Goal: Transaction & Acquisition: Book appointment/travel/reservation

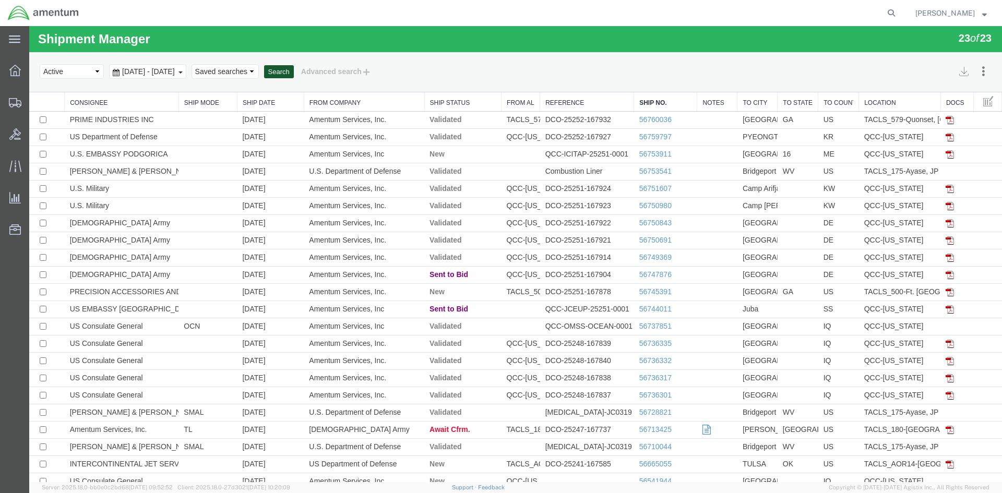
click at [294, 71] on button "Search" at bounding box center [279, 72] width 30 height 14
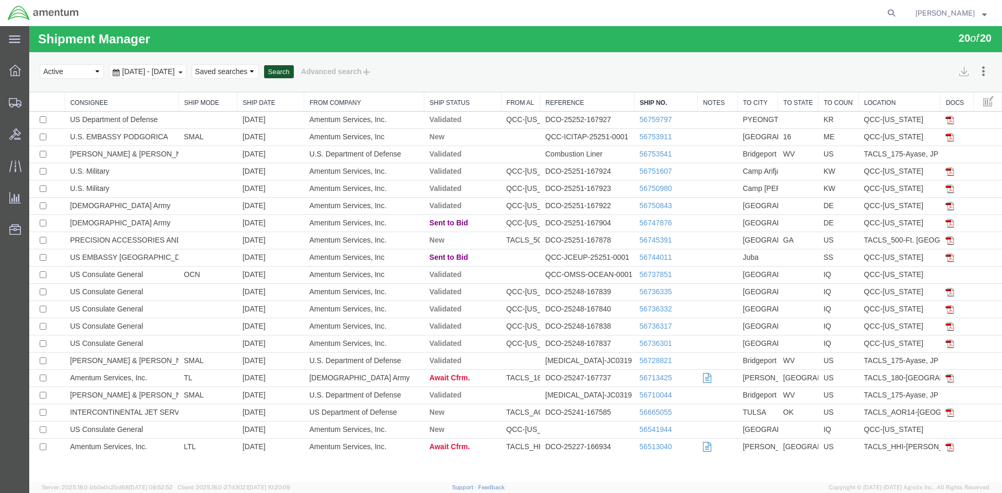
click at [294, 72] on button "Search" at bounding box center [279, 72] width 30 height 14
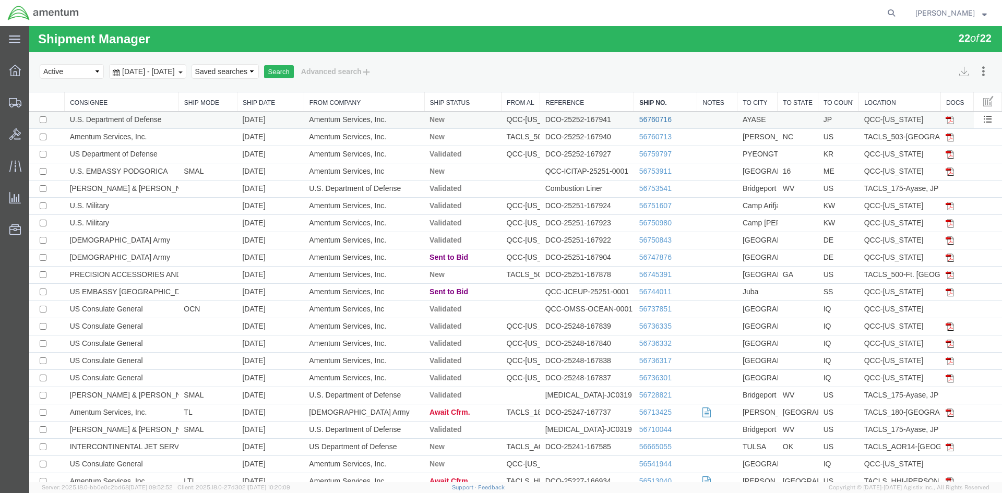
click at [640, 120] on link "56760716" at bounding box center [656, 119] width 32 height 8
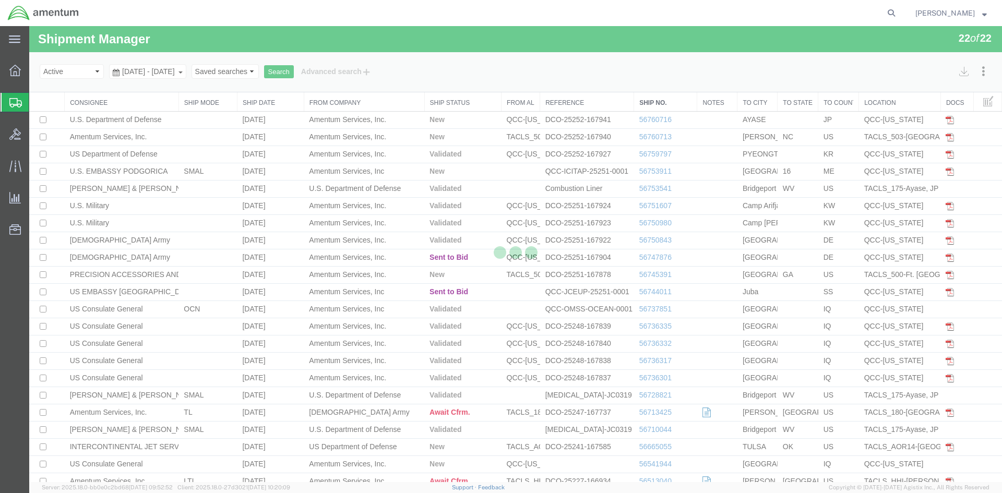
select select "42668"
select select "60371"
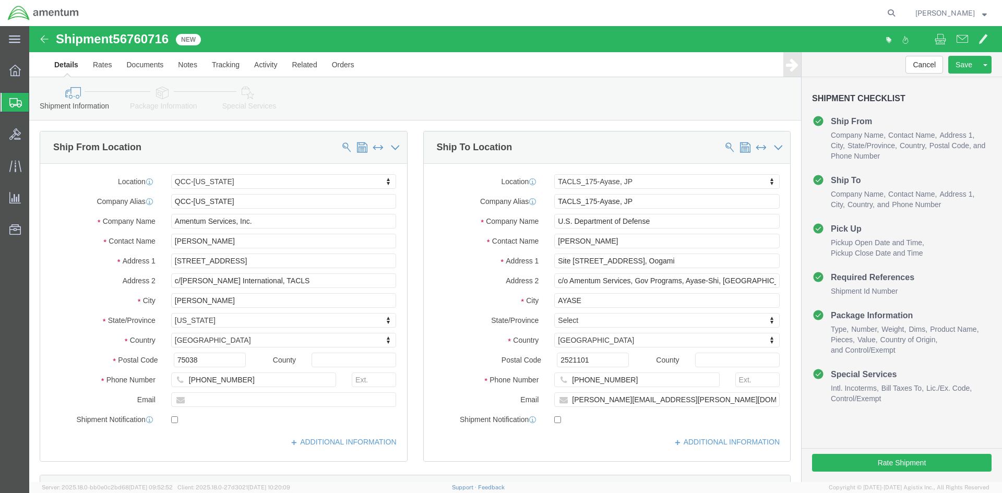
click link "Special Services"
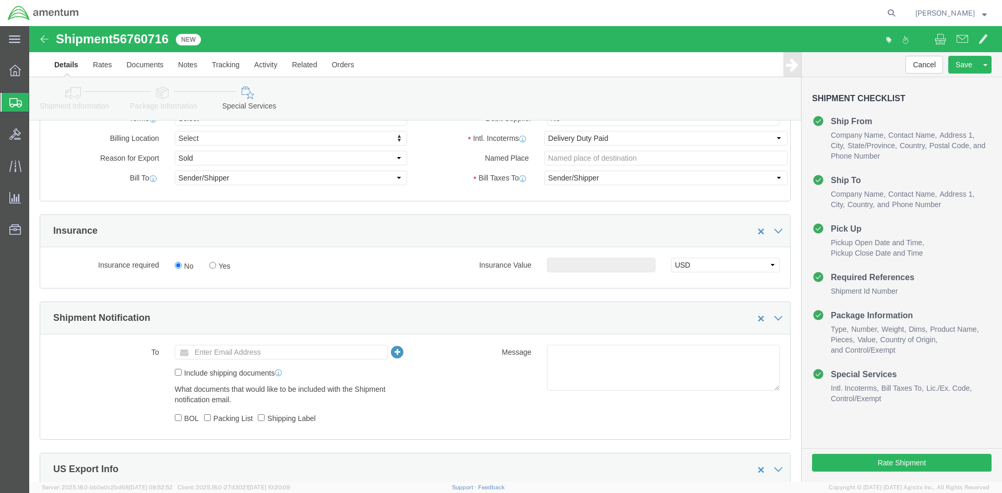
scroll to position [679, 0]
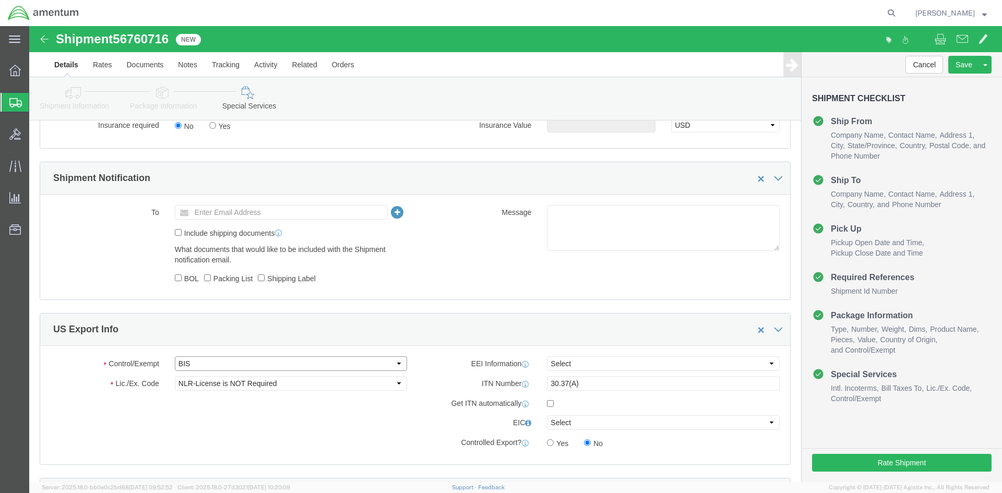
click select "Select ATF BIS DEA EPA FDA FTR ITAR OFAC Other (OPA)"
drag, startPoint x: 187, startPoint y: 340, endPoint x: 187, endPoint y: 333, distance: 7.3
click select "Select ATF BIS DEA EPA FDA FTR ITAR OFAC Other (OPA)"
select select "FTR"
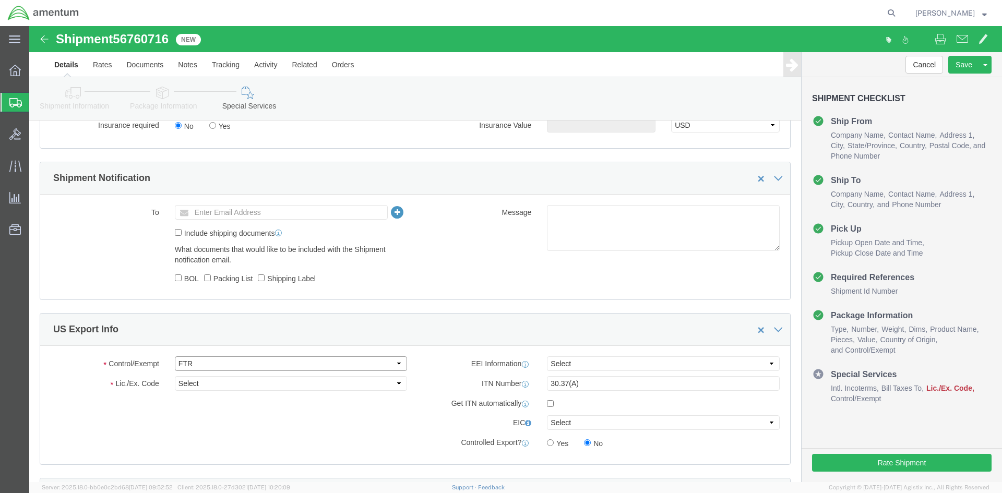
click select "Select ATF BIS DEA EPA FDA FTR ITAR OFAC Other (OPA)"
drag, startPoint x: 176, startPoint y: 362, endPoint x: 180, endPoint y: 353, distance: 9.8
click select "Select 30.2(d)(2) 30.36 30.37(a) 30.37(f) 30.37(g) 30.37(h) 30.37(i) 30.37(j) 3…"
select select "30.37(a)"
click select "Select 30.2(d)(2) 30.36 30.37(a) 30.37(f) 30.37(g) 30.37(h) 30.37(i) 30.37(j) 3…"
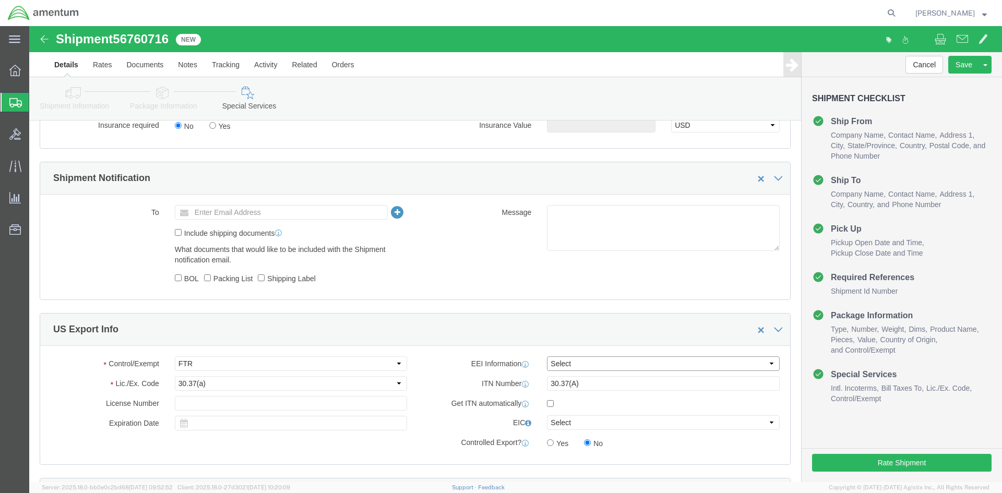
click select "Select AES-Direct EEI Carrier File EEI EEI Exempt"
select select "EXEM"
click select "Select AES-Direct EEI Carrier File EEI EEI Exempt"
drag, startPoint x: 560, startPoint y: 358, endPoint x: 498, endPoint y: 359, distance: 62.1
click div "ITN Number 30.37(A)"
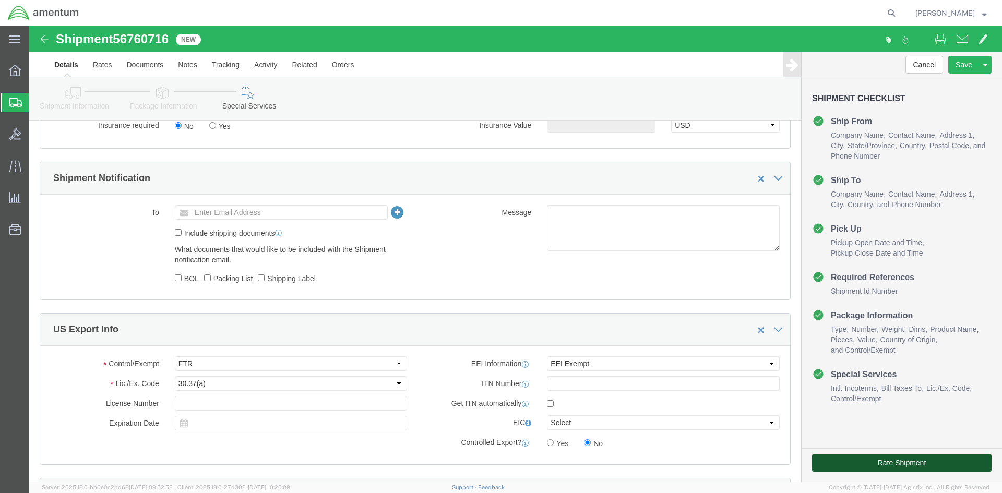
click button "Rate Shipment"
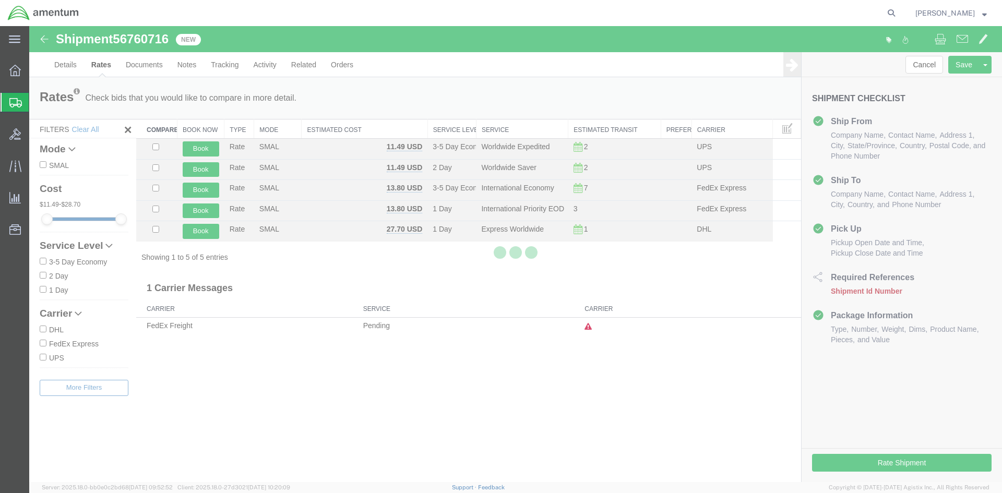
scroll to position [0, 0]
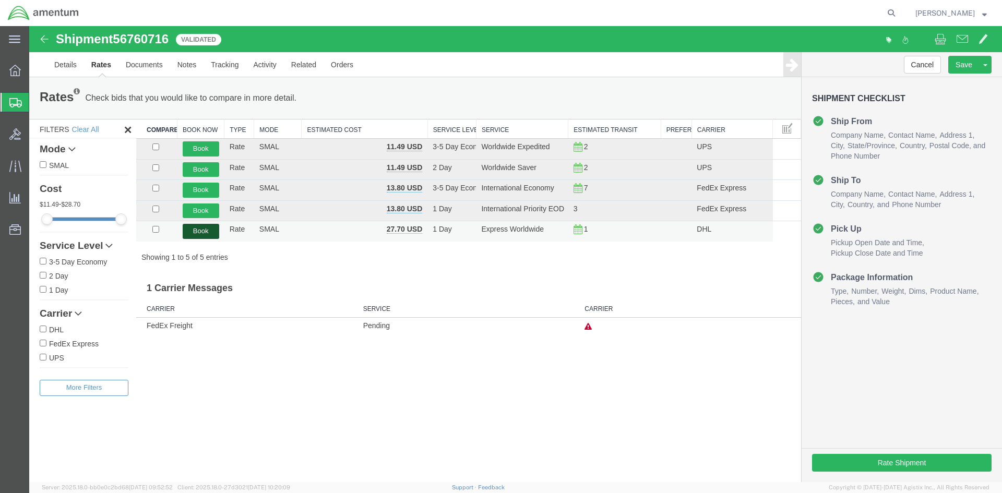
click at [203, 236] on button "Book" at bounding box center [201, 231] width 37 height 15
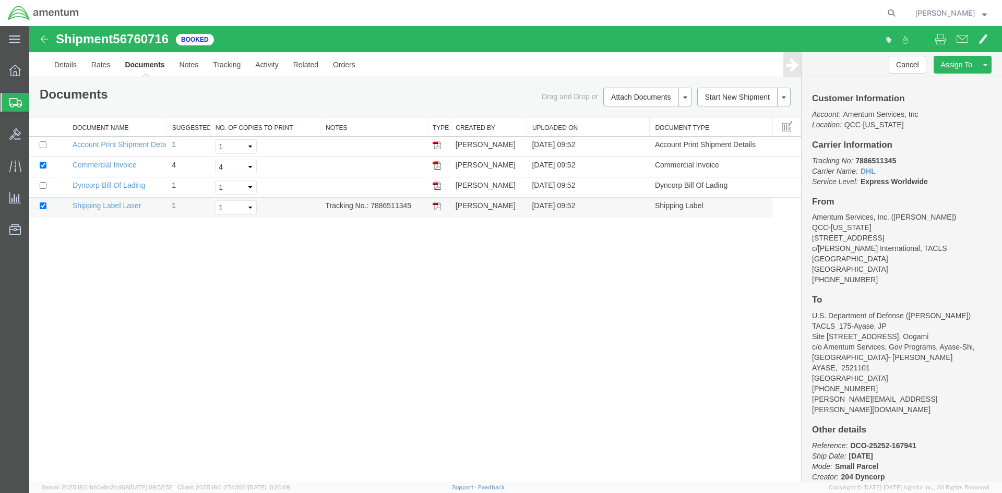
click at [440, 202] on link at bounding box center [437, 206] width 8 height 8
click at [36, 68] on span "Overview" at bounding box center [32, 70] width 7 height 21
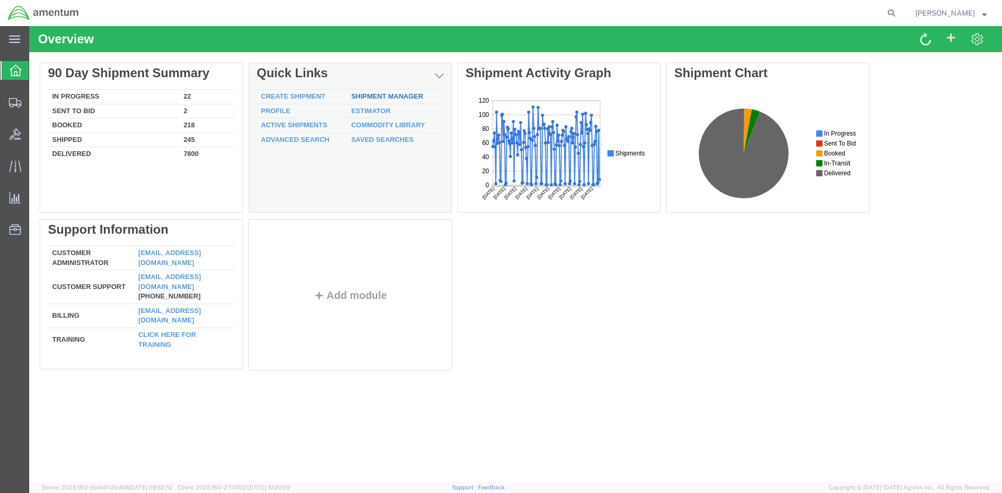
click at [379, 98] on link "Shipment Manager" at bounding box center [387, 96] width 72 height 8
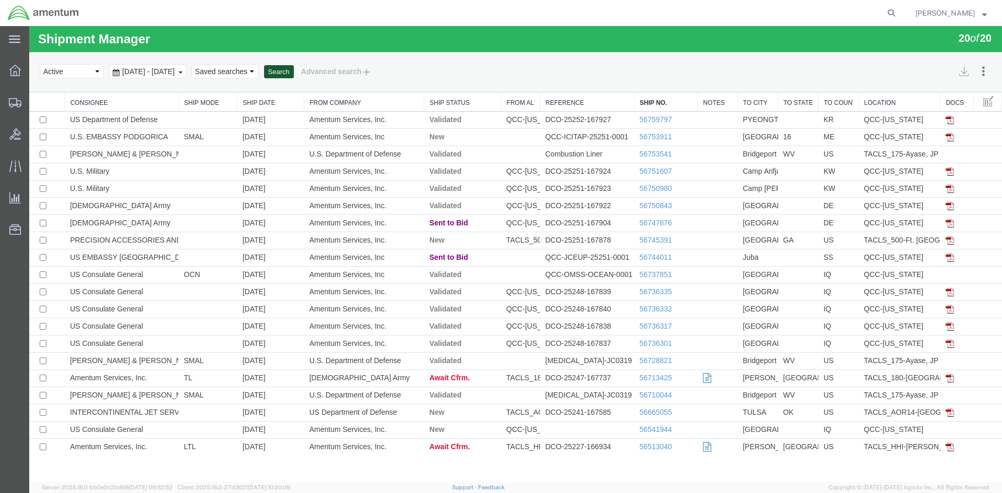
click at [294, 73] on button "Search" at bounding box center [279, 72] width 30 height 14
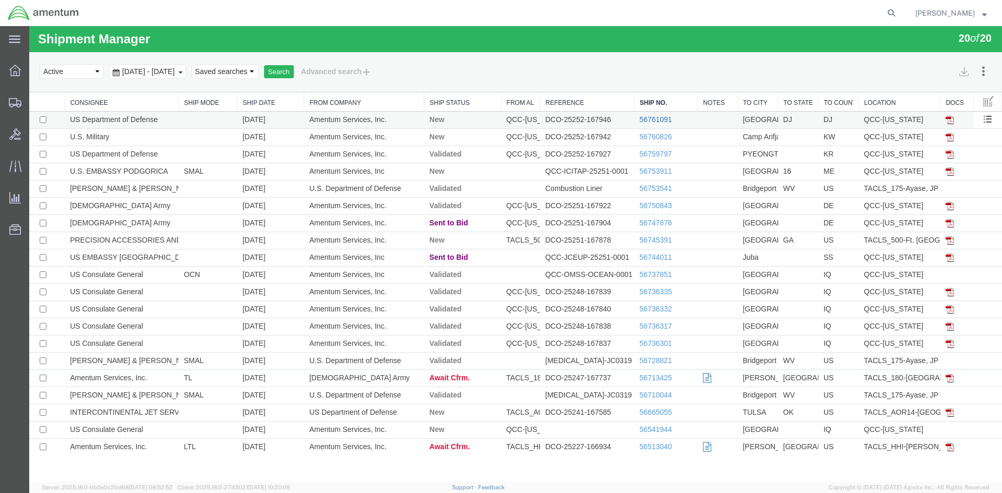
click at [652, 123] on link "56761091" at bounding box center [656, 119] width 32 height 8
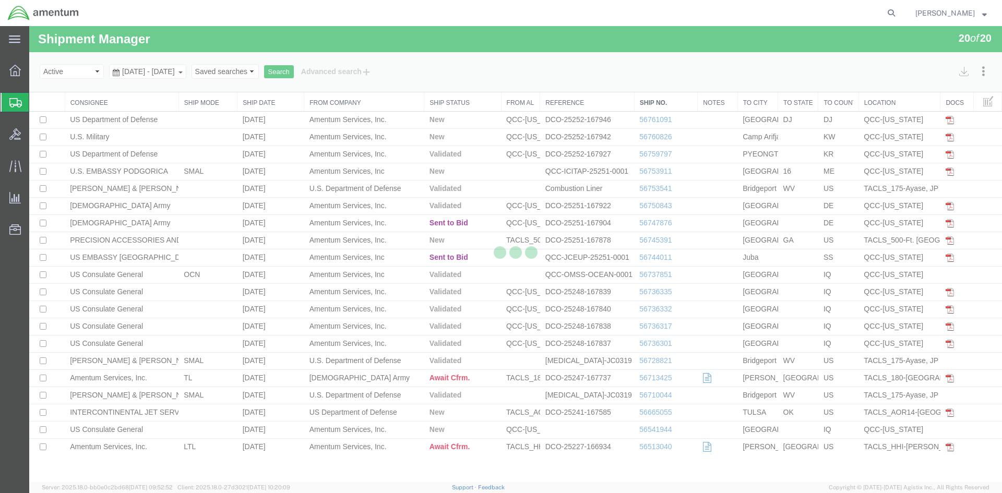
select select "42668"
select select "42739"
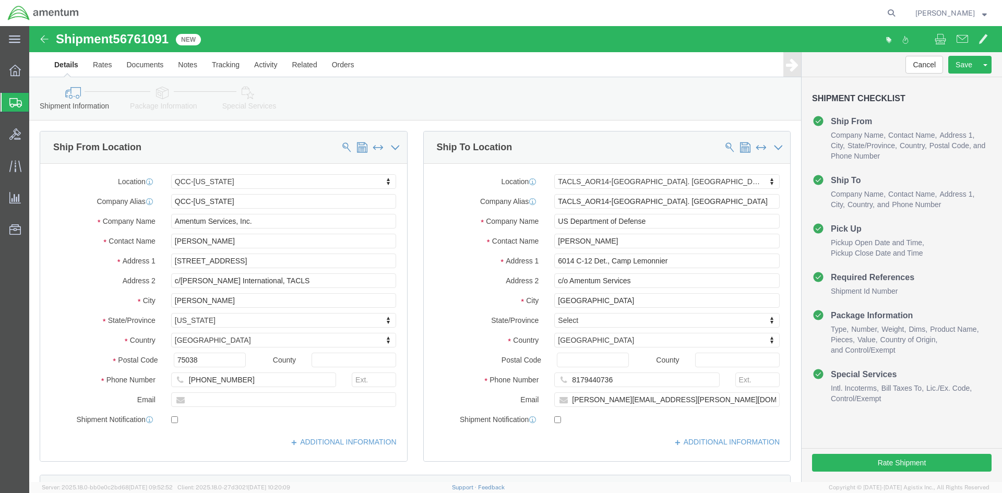
click link "Special Services"
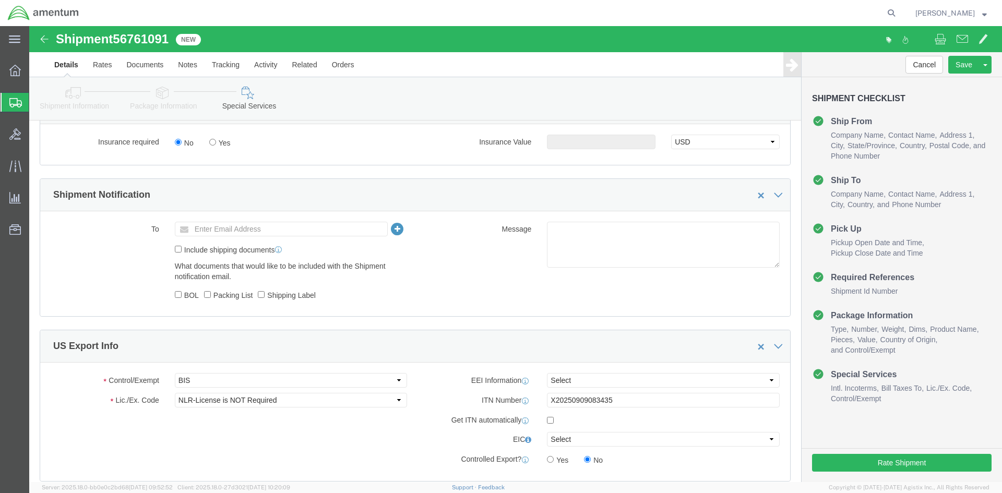
scroll to position [679, 0]
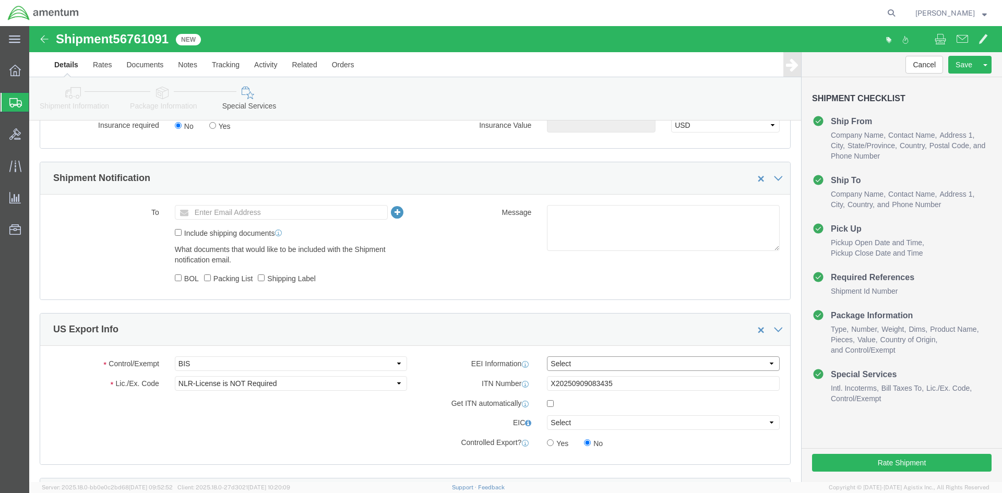
click select "Select AES-Direct EEI Carrier File EEI EEI Exempt"
select select "AESD"
click select "Select AES-Direct EEI Carrier File EEI EEI Exempt"
click button "Rate Shipment"
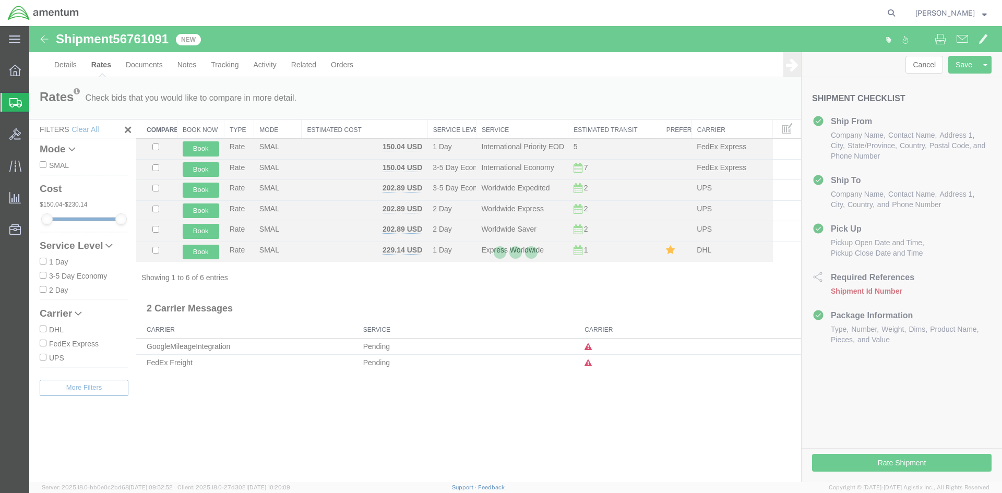
scroll to position [0, 0]
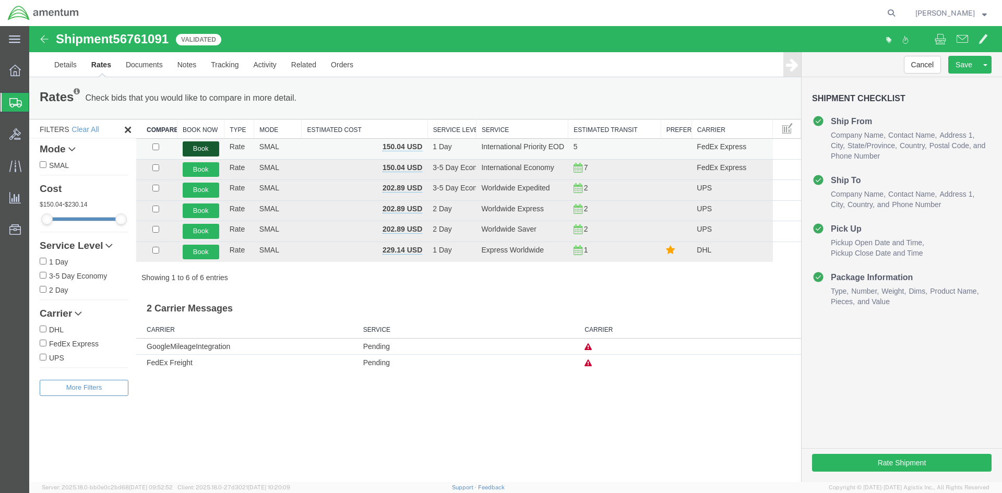
click at [211, 149] on button "Book" at bounding box center [201, 148] width 37 height 15
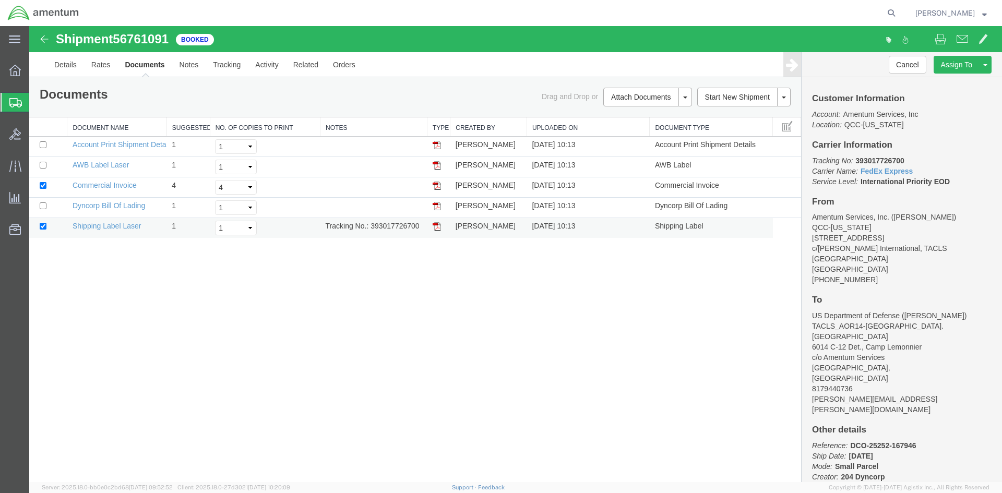
drag, startPoint x: 437, startPoint y: 229, endPoint x: 50, endPoint y: 167, distance: 392.9
click at [437, 229] on img at bounding box center [437, 226] width 8 height 8
drag, startPoint x: 438, startPoint y: 166, endPoint x: 452, endPoint y: 160, distance: 15.2
click at [438, 166] on img at bounding box center [437, 165] width 8 height 8
click at [36, 69] on span "Overview" at bounding box center [32, 70] width 7 height 21
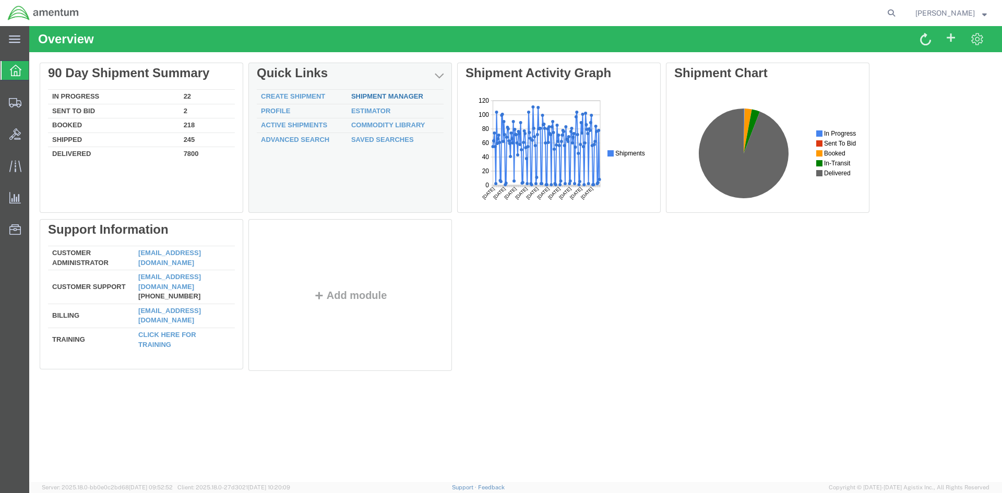
click at [412, 97] on link "Shipment Manager" at bounding box center [387, 96] width 72 height 8
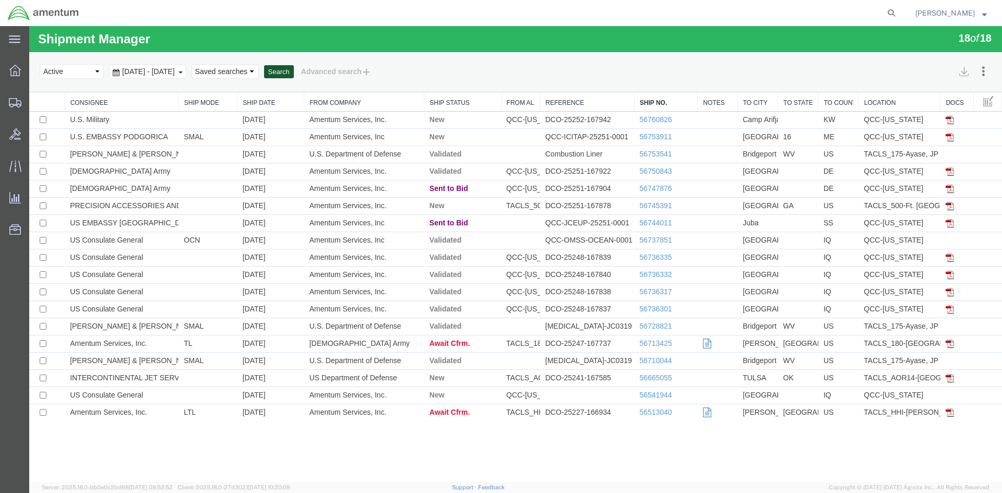
click at [294, 73] on button "Search" at bounding box center [279, 72] width 30 height 14
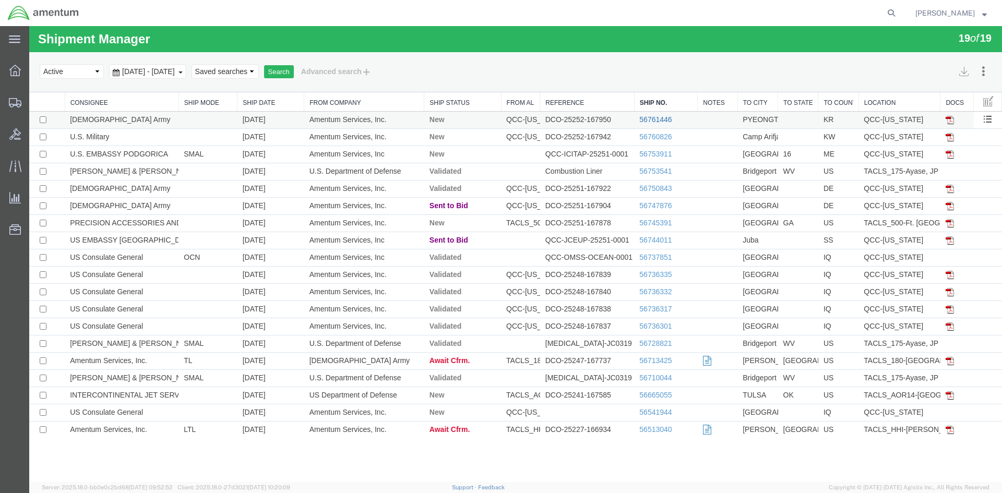
click at [653, 118] on link "56761446" at bounding box center [656, 119] width 32 height 8
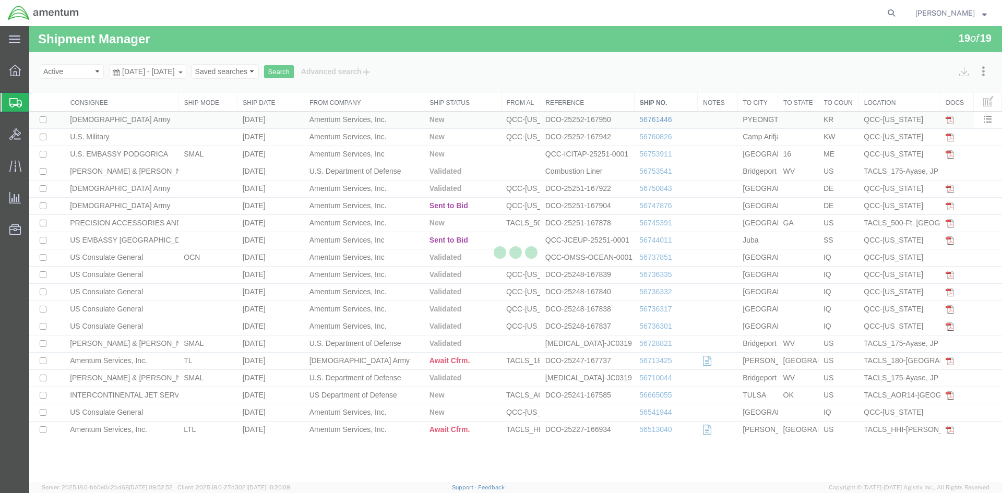
select select "42668"
select select "42679"
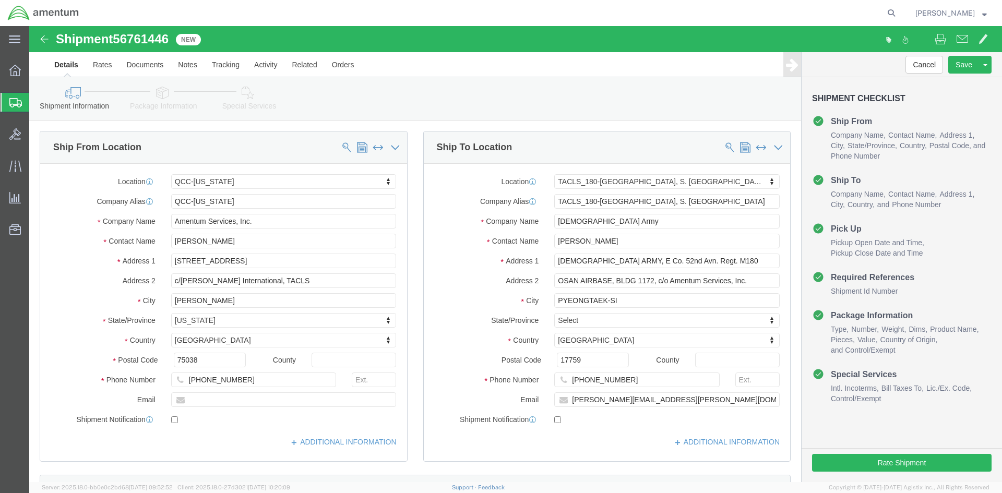
click link "Special Services"
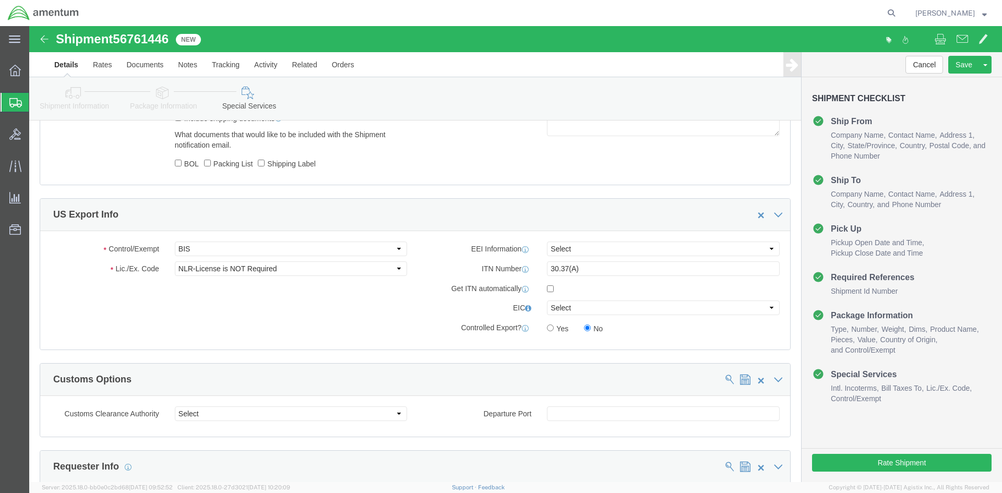
scroll to position [887, 0]
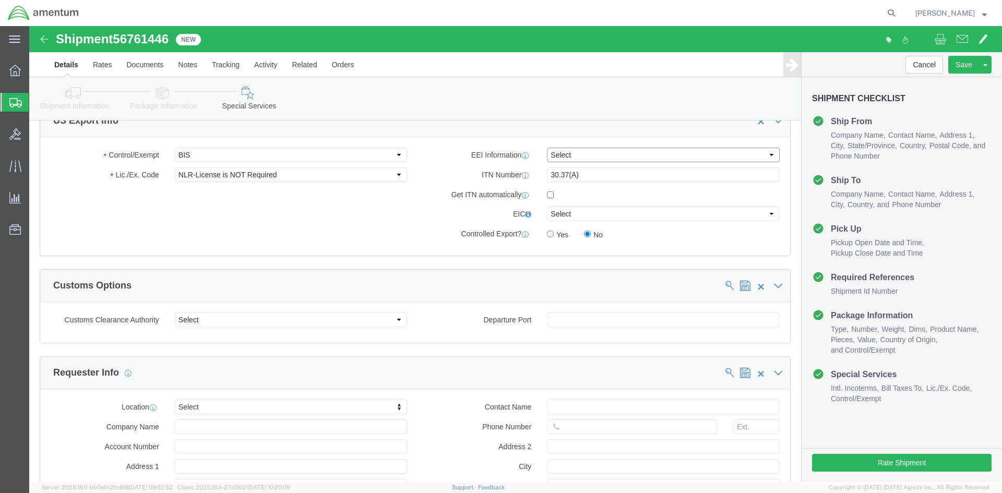
click select "Select AES-Direct EEI Carrier File EEI EEI Exempt"
select select "EXEM"
click select "Select AES-Direct EEI Carrier File EEI EEI Exempt"
drag, startPoint x: 558, startPoint y: 150, endPoint x: 512, endPoint y: 152, distance: 46.0
click div "30.37(A)"
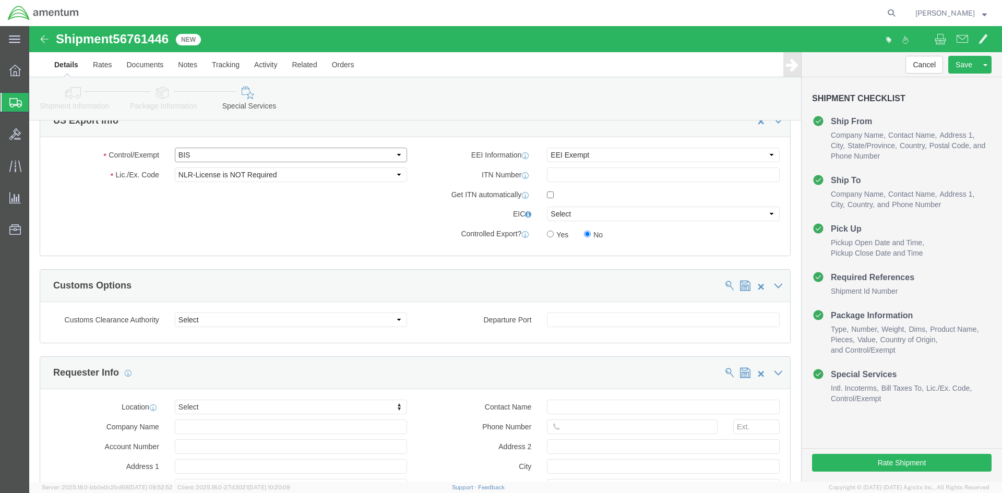
click select "Select ATF BIS DEA EPA FDA FTR ITAR OFAC Other (OPA)"
select select "FTR"
click select "Select ATF BIS DEA EPA FDA FTR ITAR OFAC Other (OPA)"
click select "Select 30.2(d)(2) 30.36 30.37(a) 30.37(f) 30.37(g) 30.37(h) 30.37(i) 30.37(j) 3…"
select select "30.37(a)"
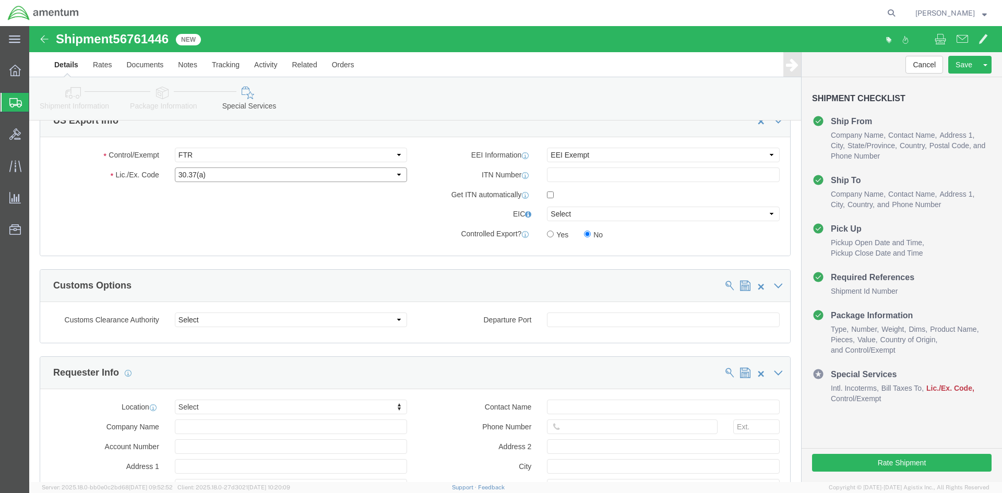
click select "Select 30.2(d)(2) 30.36 30.37(a) 30.37(f) 30.37(g) 30.37(h) 30.37(i) 30.37(j) 3…"
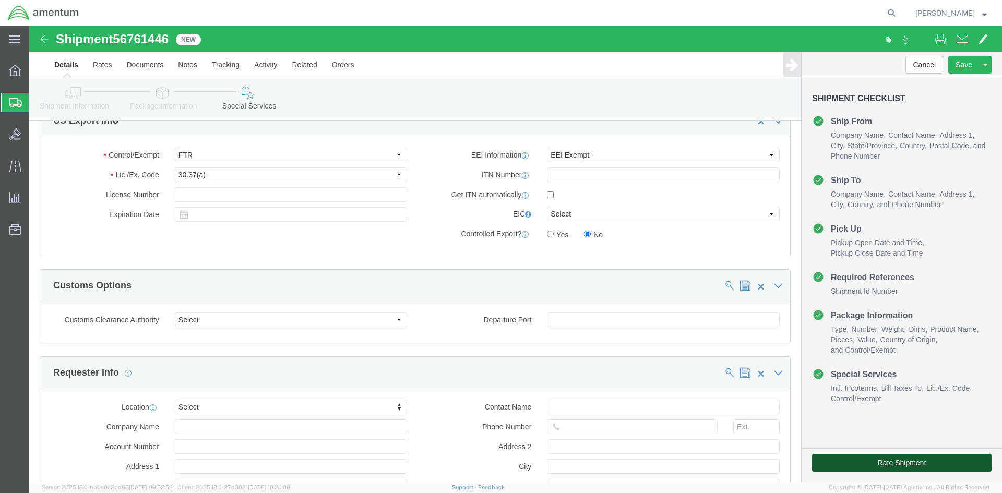
click button "Rate Shipment"
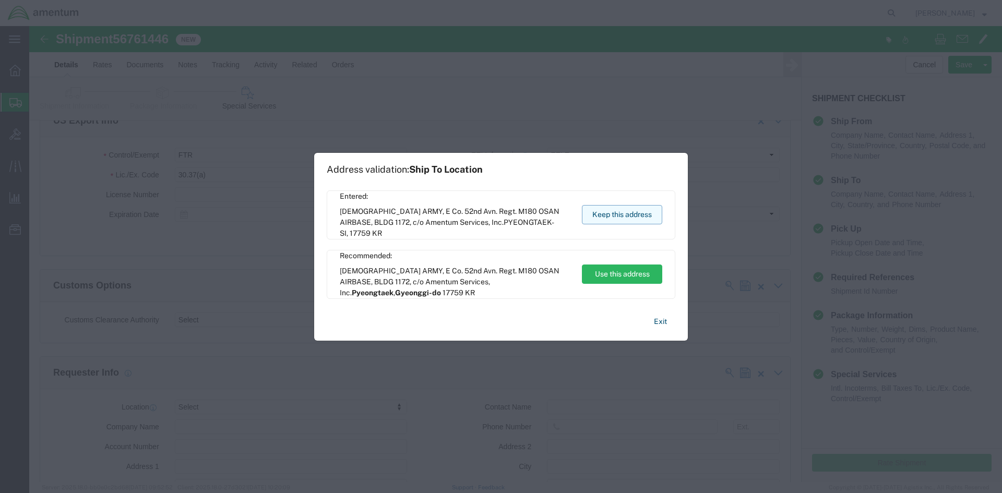
click at [601, 211] on button "Keep this address" at bounding box center [622, 214] width 80 height 19
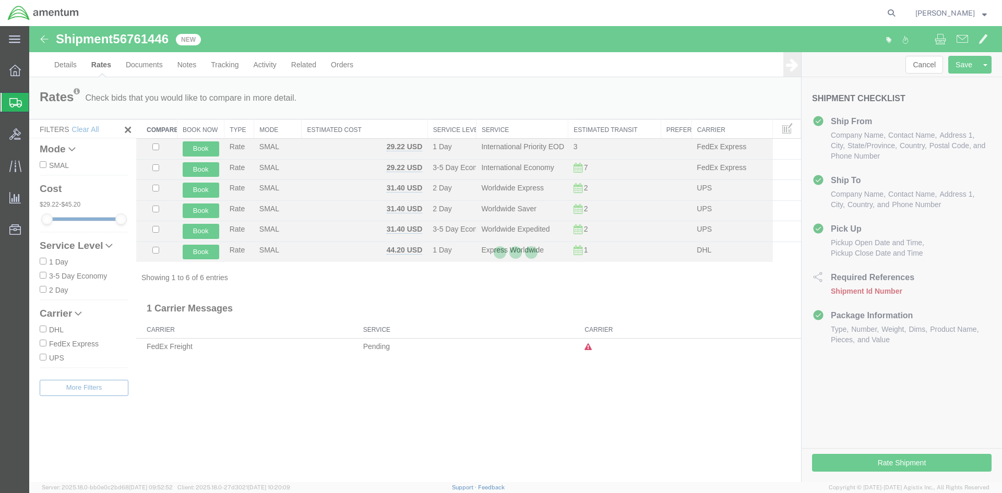
scroll to position [0, 0]
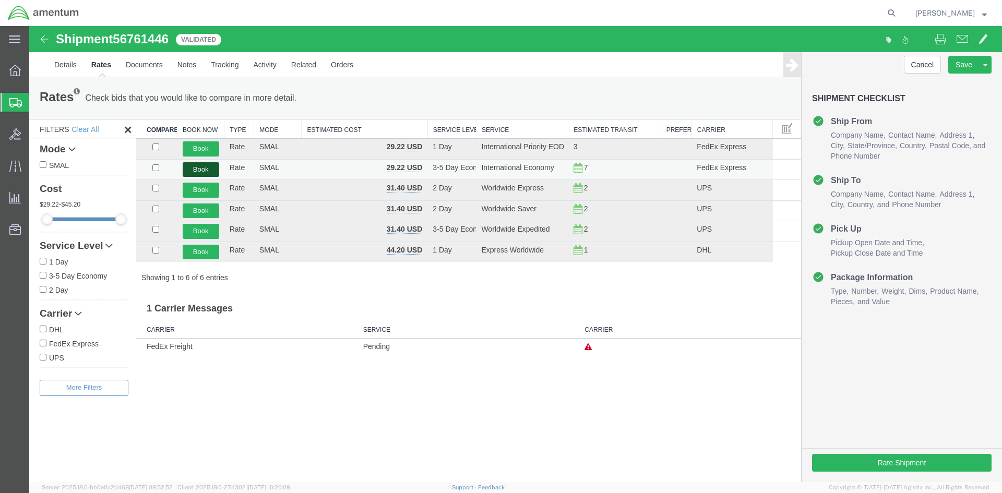
click at [192, 173] on button "Book" at bounding box center [201, 169] width 37 height 15
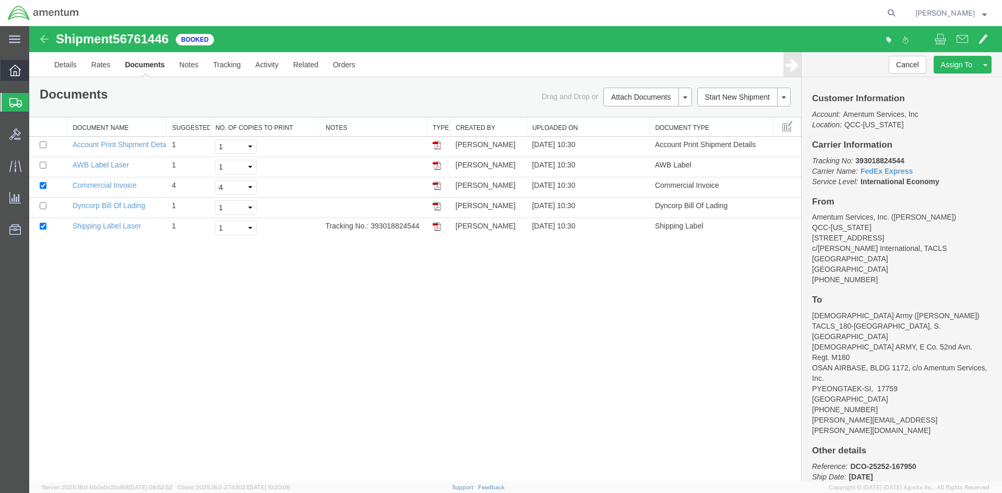
click at [12, 71] on icon at bounding box center [14, 70] width 11 height 11
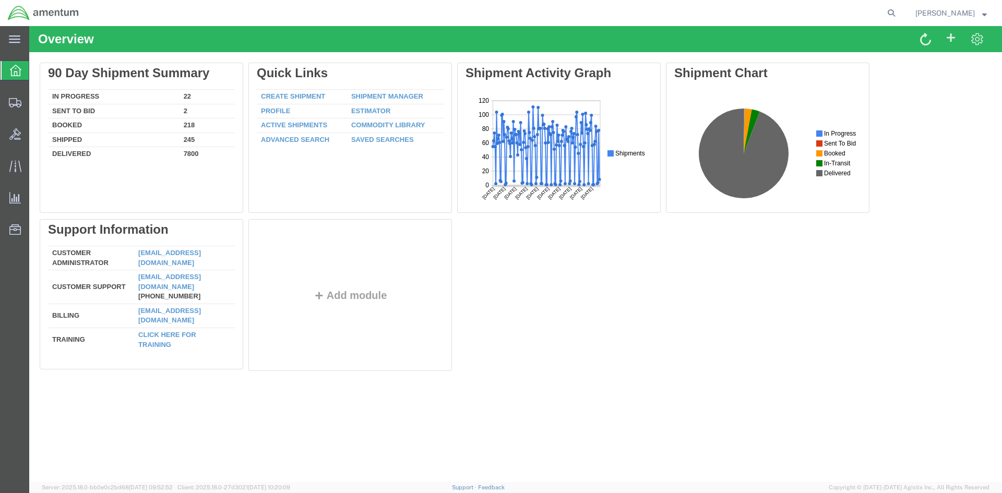
click at [360, 96] on link "Shipment Manager" at bounding box center [387, 96] width 72 height 8
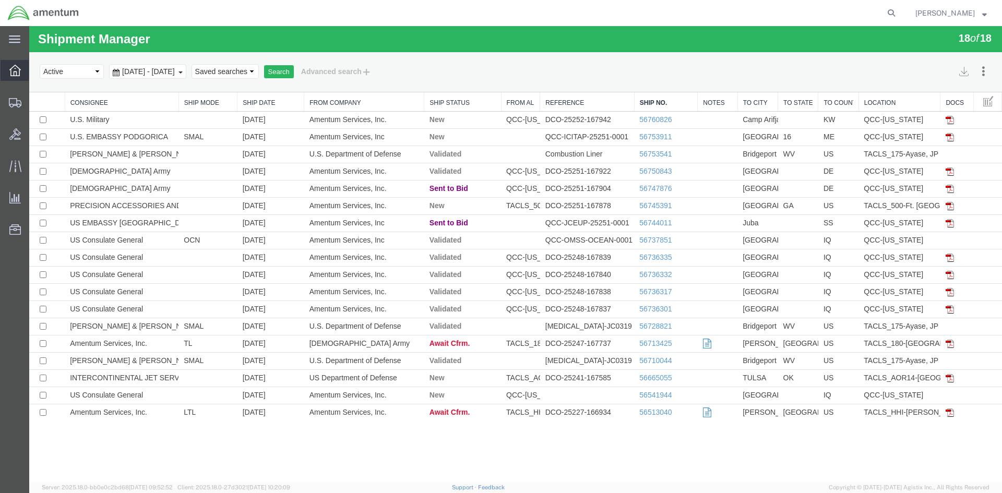
click at [36, 73] on span "Overview" at bounding box center [32, 70] width 7 height 21
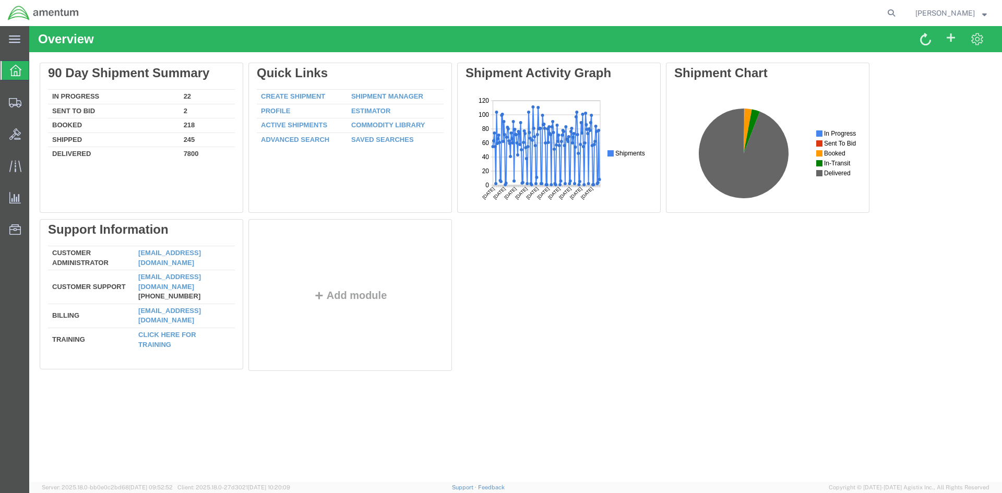
click at [367, 96] on link "Shipment Manager" at bounding box center [387, 96] width 72 height 8
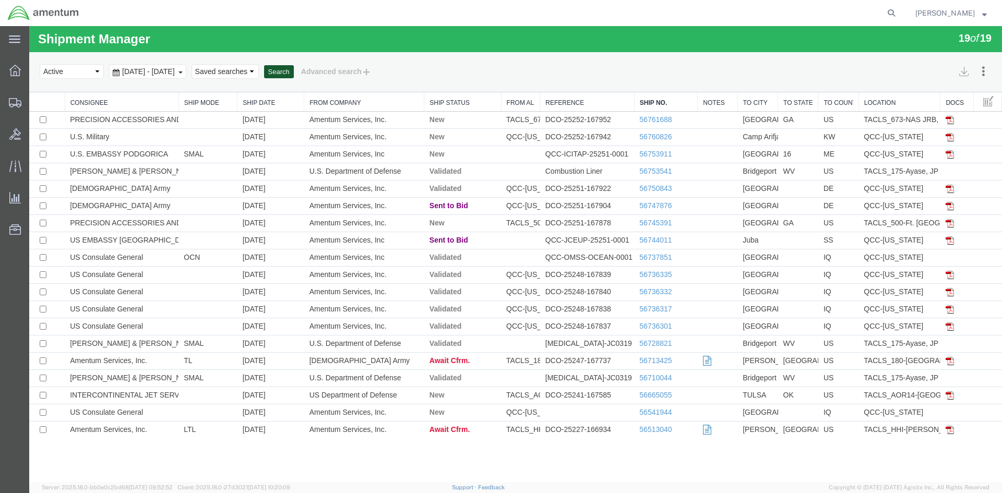
click at [294, 70] on button "Search" at bounding box center [279, 72] width 30 height 14
click at [294, 73] on button "Search" at bounding box center [279, 72] width 30 height 14
click at [294, 75] on button "Search" at bounding box center [279, 72] width 30 height 14
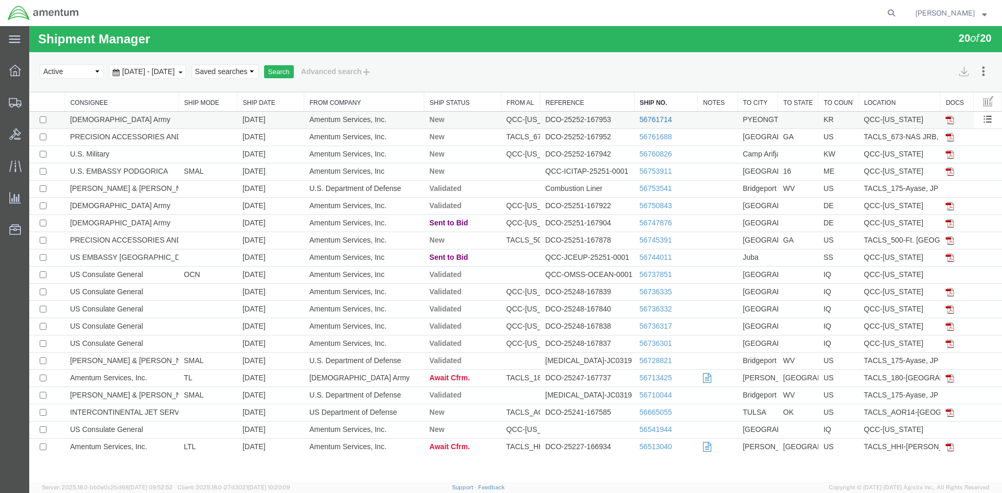
click at [656, 121] on link "56761714" at bounding box center [656, 119] width 32 height 8
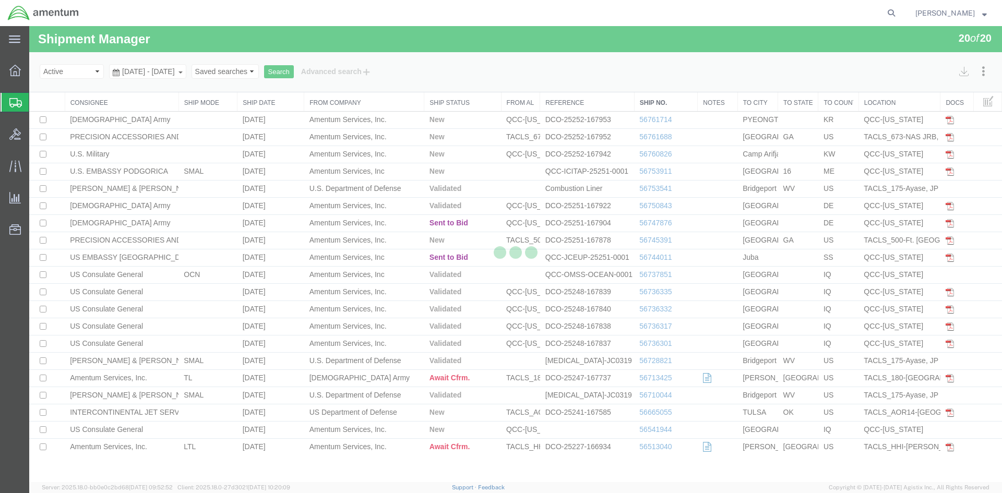
select select "42668"
select select "42679"
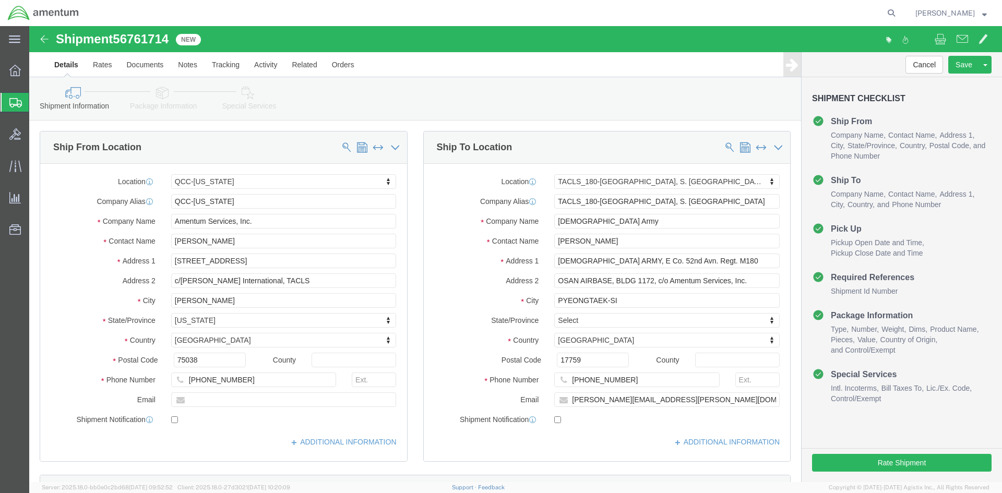
click link "Special Services"
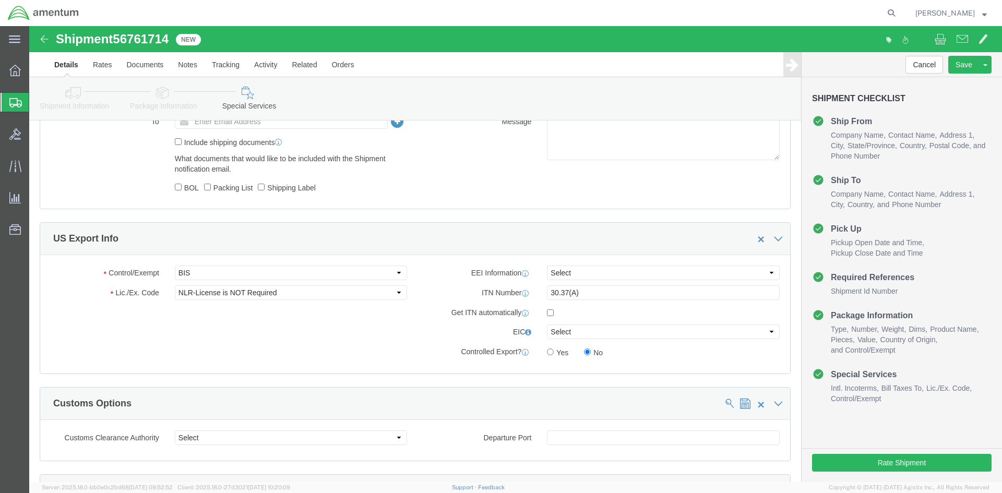
scroll to position [783, 0]
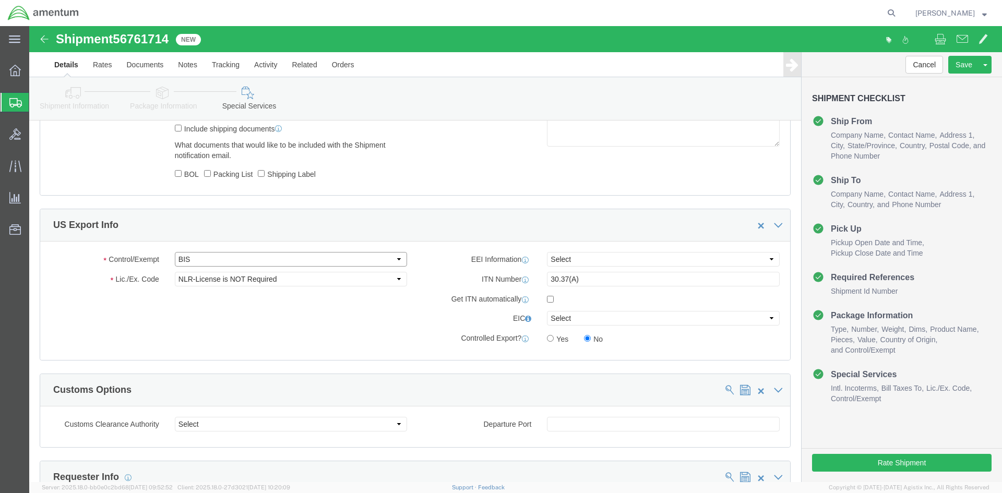
click select "Select ATF BIS DEA EPA FDA FTR ITAR OFAC Other (OPA)"
select select "FTR"
click select "Select ATF BIS DEA EPA FDA FTR ITAR OFAC Other (OPA)"
click select "Select 30.2(d)(2) 30.36 30.37(a) 30.37(f) 30.37(g) 30.37(h) 30.37(i) 30.37(j) 3…"
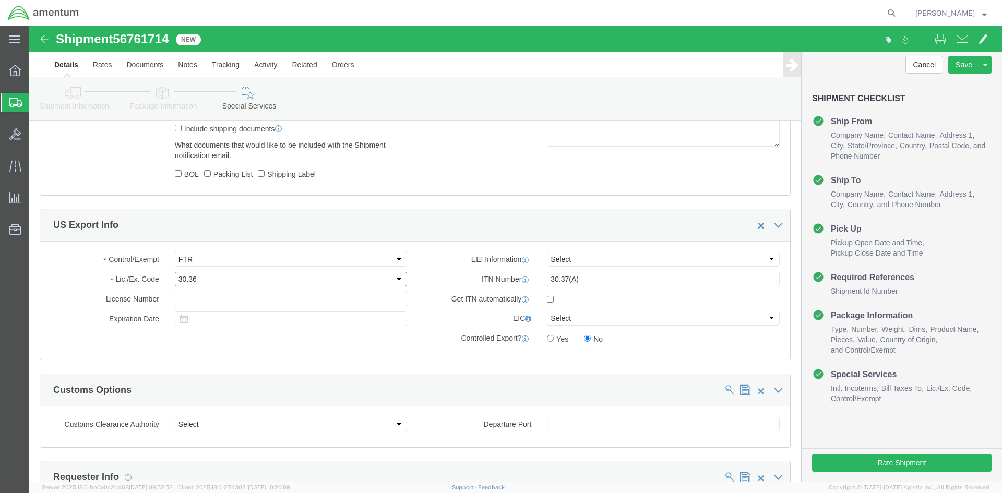
click select "Select 30.2(d)(2) 30.36 30.37(a) 30.37(f) 30.37(g) 30.37(h) 30.37(i) 30.37(j) 3…"
select select "30.37(a)"
click select "Select 30.2(d)(2) 30.36 30.37(a) 30.37(f) 30.37(g) 30.37(h) 30.37(i) 30.37(j) 3…"
click select "Select AES-Direct EEI Carrier File EEI EEI Exempt"
select select "EXEM"
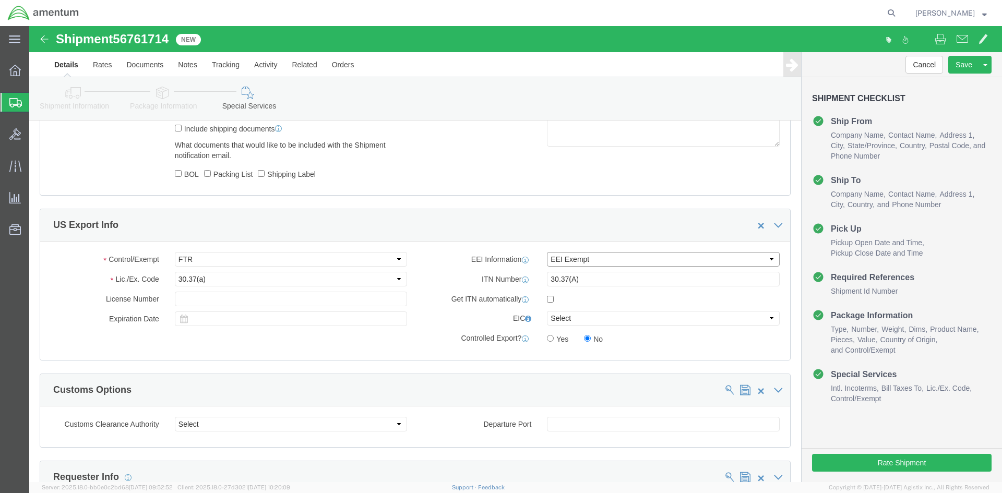
click select "Select AES-Direct EEI Carrier File EEI EEI Exempt"
drag, startPoint x: 551, startPoint y: 254, endPoint x: 498, endPoint y: 250, distance: 53.9
click div "ITN Number 30.37(A)"
click button "Rate Shipment"
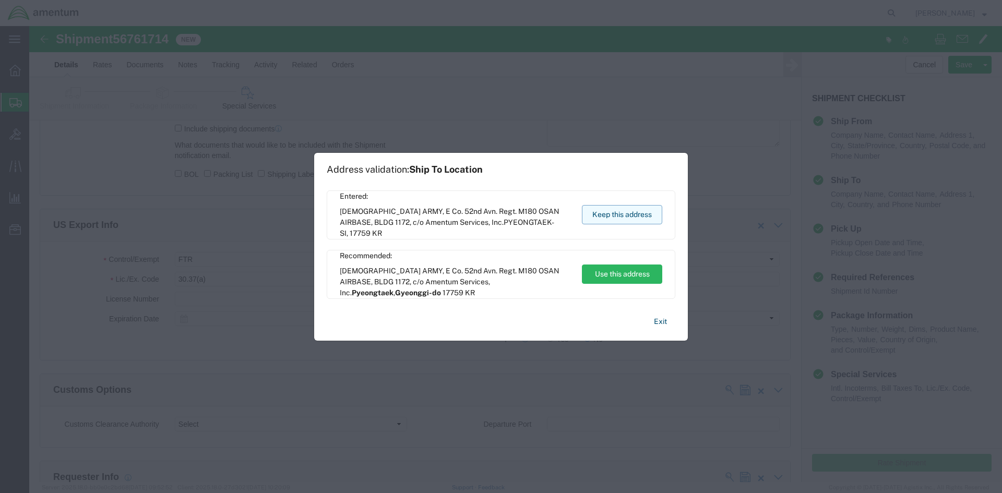
click at [625, 217] on button "Keep this address" at bounding box center [622, 214] width 80 height 19
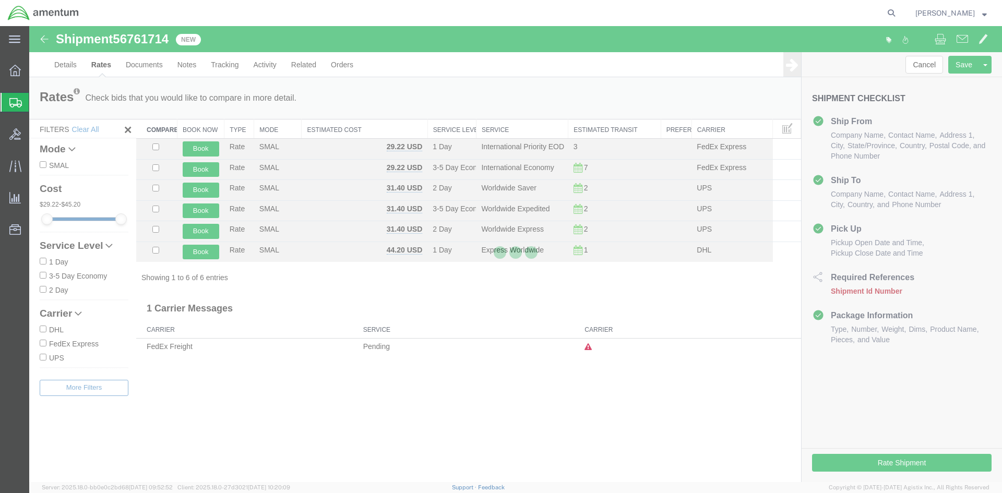
scroll to position [0, 0]
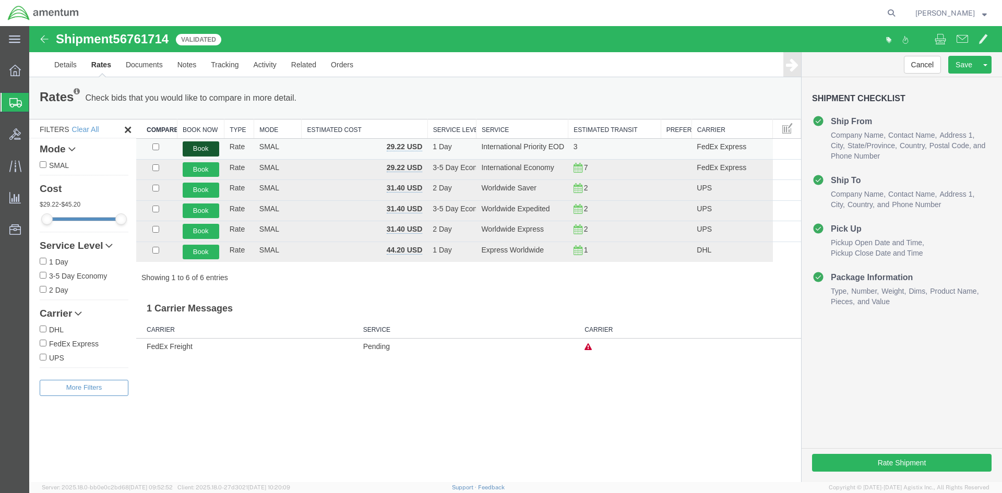
click at [198, 148] on button "Book" at bounding box center [201, 148] width 37 height 15
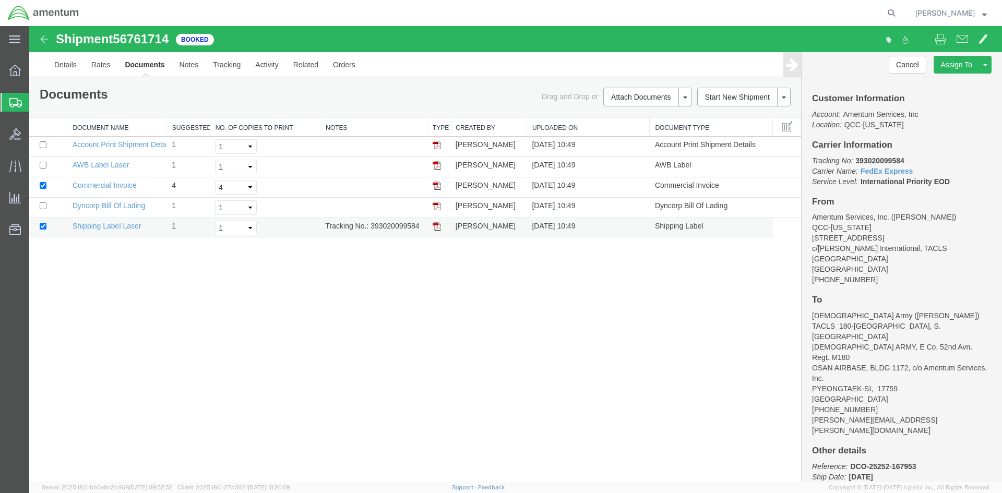
drag, startPoint x: 39, startPoint y: 255, endPoint x: 437, endPoint y: 229, distance: 399.7
click at [437, 229] on img at bounding box center [437, 226] width 8 height 8
drag, startPoint x: 437, startPoint y: 167, endPoint x: 417, endPoint y: 184, distance: 26.7
click at [437, 167] on img at bounding box center [437, 165] width 8 height 8
click at [36, 76] on span "Overview" at bounding box center [32, 70] width 7 height 21
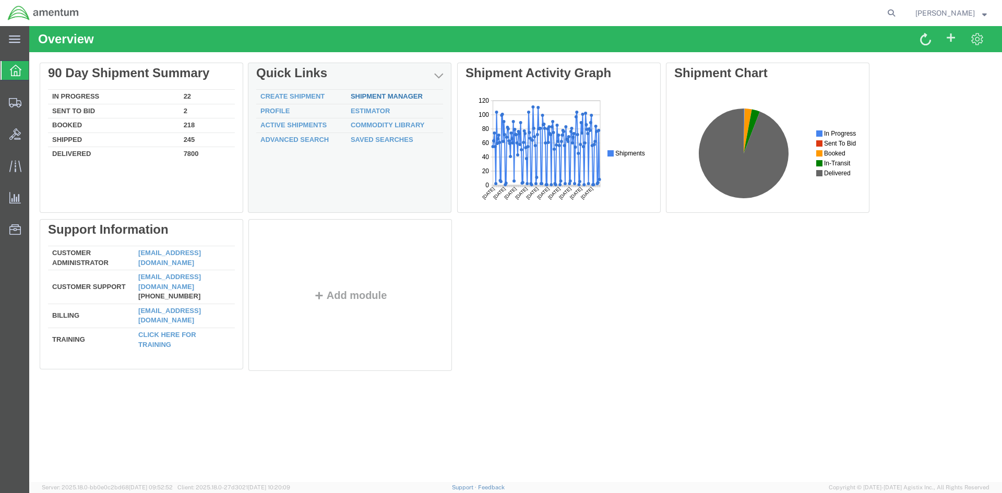
click at [372, 97] on div "Delete 90 Day Shipment Summary In Progress 22 Sent To Bid 2 Booked 218 Shipped …" at bounding box center [516, 219] width 952 height 313
click at [371, 97] on link "Shipment Manager" at bounding box center [387, 96] width 72 height 8
